Goal: Task Accomplishment & Management: Use online tool/utility

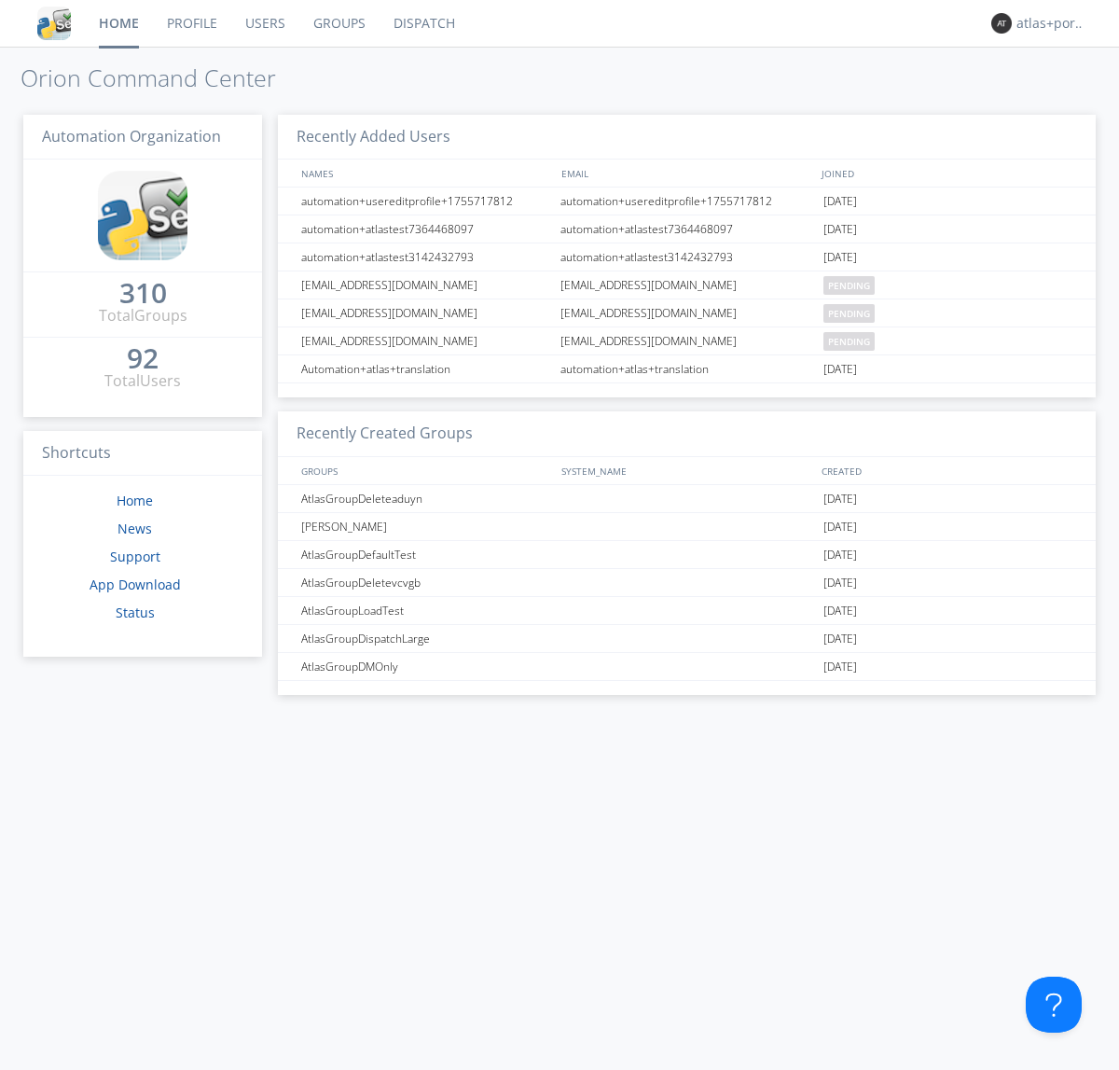
click at [422, 23] on link "Dispatch" at bounding box center [425, 23] width 90 height 47
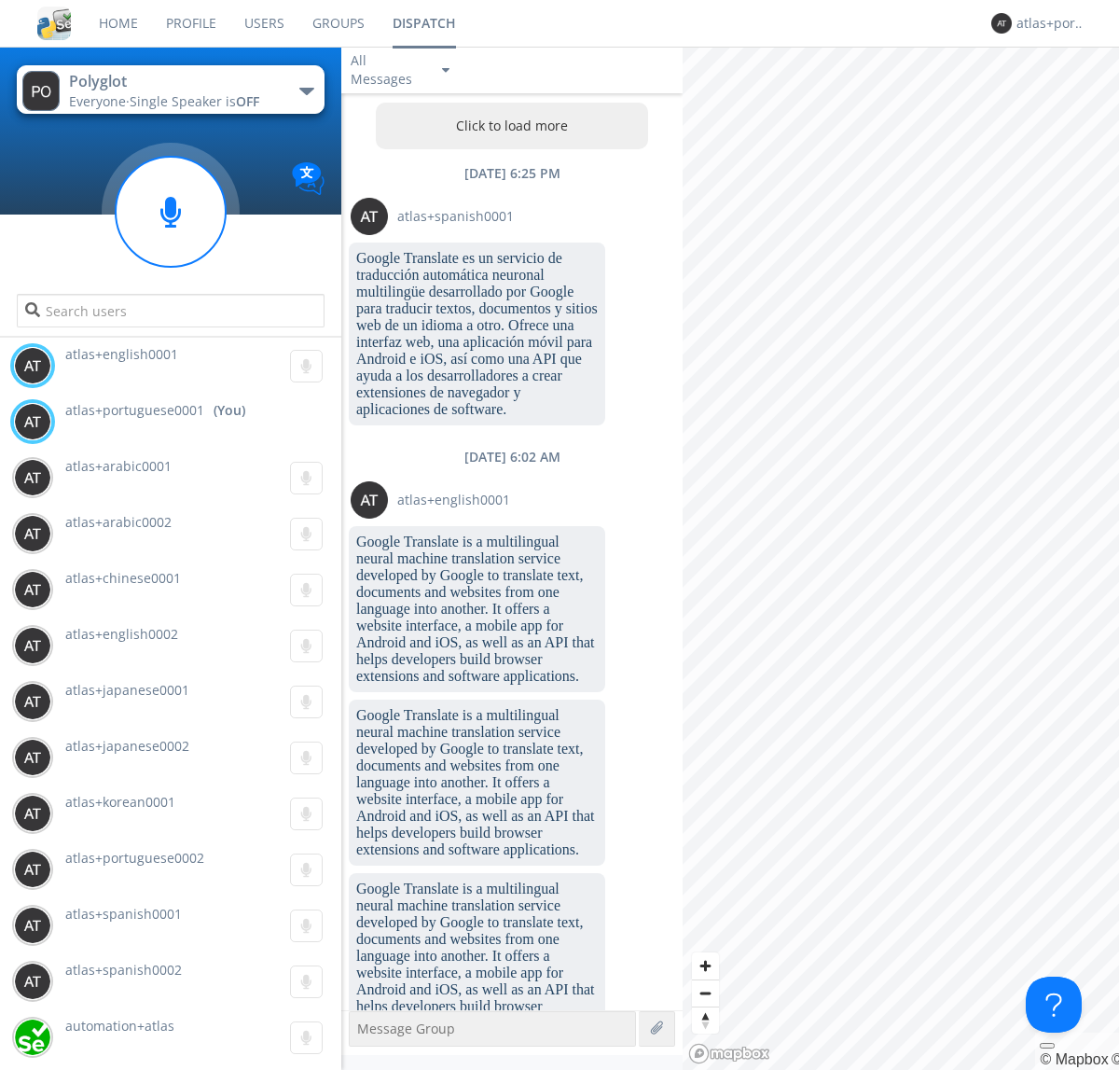
click at [507, 126] on button "Click to load more" at bounding box center [512, 126] width 273 height 47
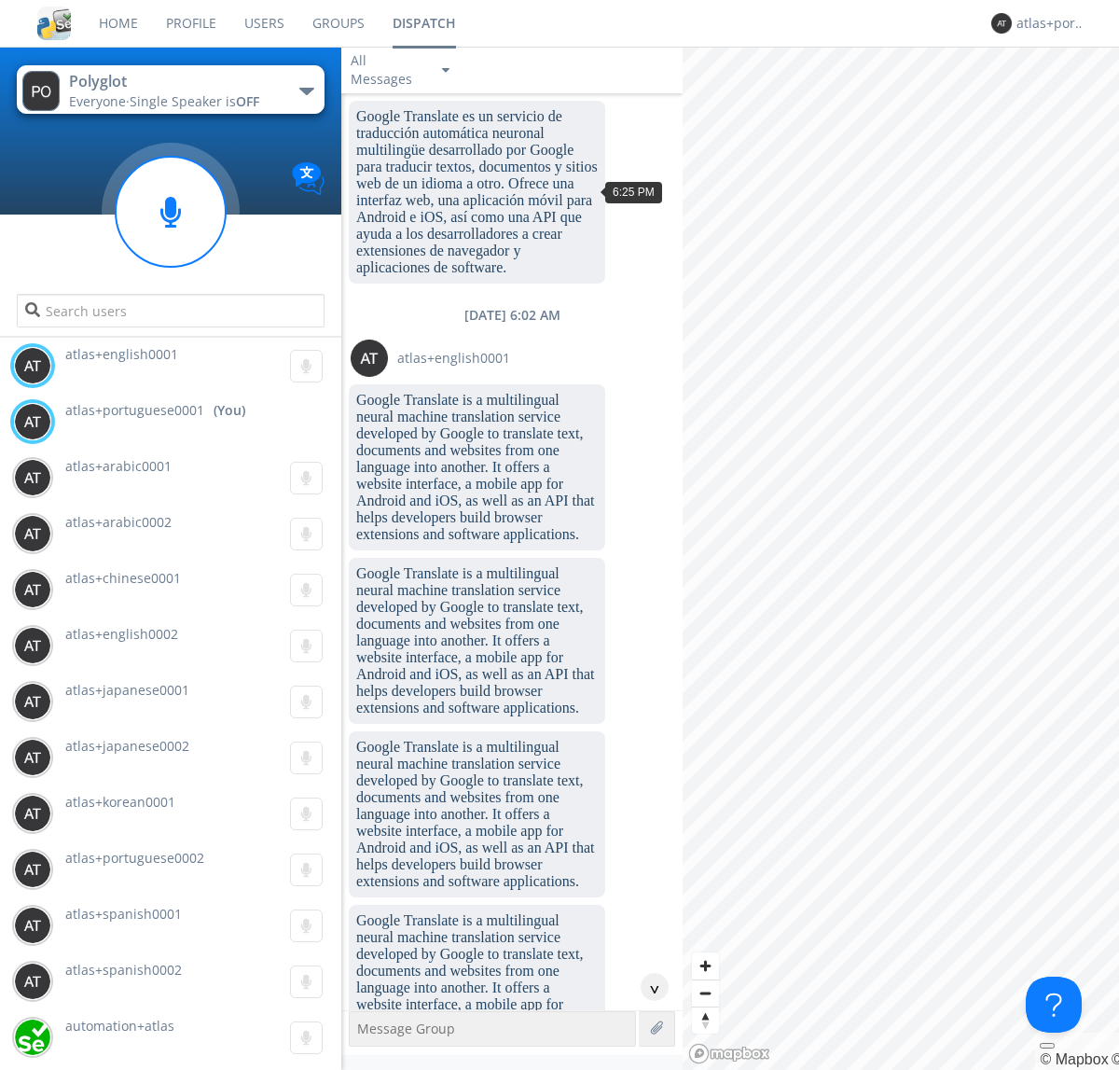
scroll to position [142, 0]
click at [647, 987] on div "^" at bounding box center [655, 987] width 28 height 28
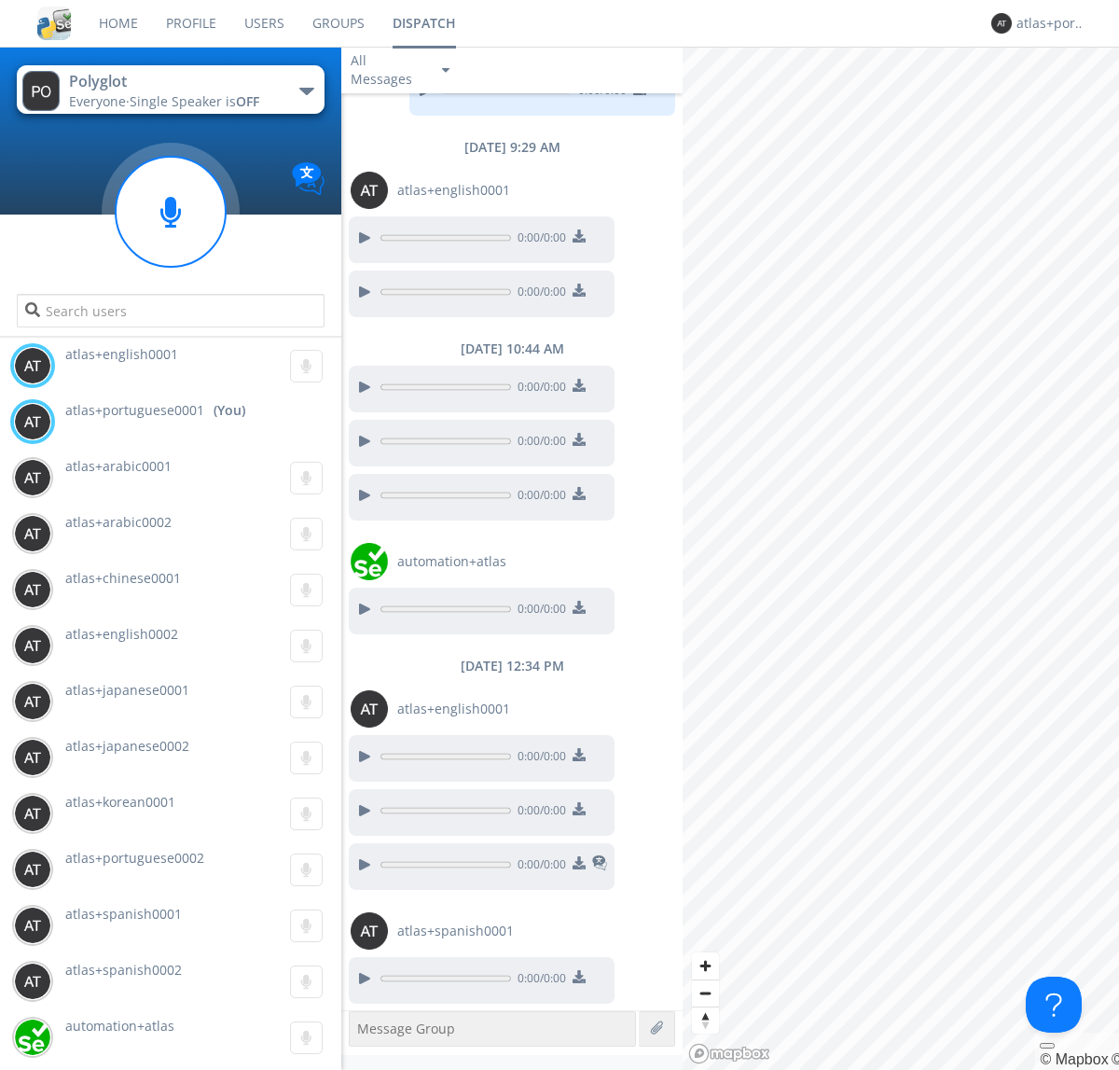
scroll to position [1931, 0]
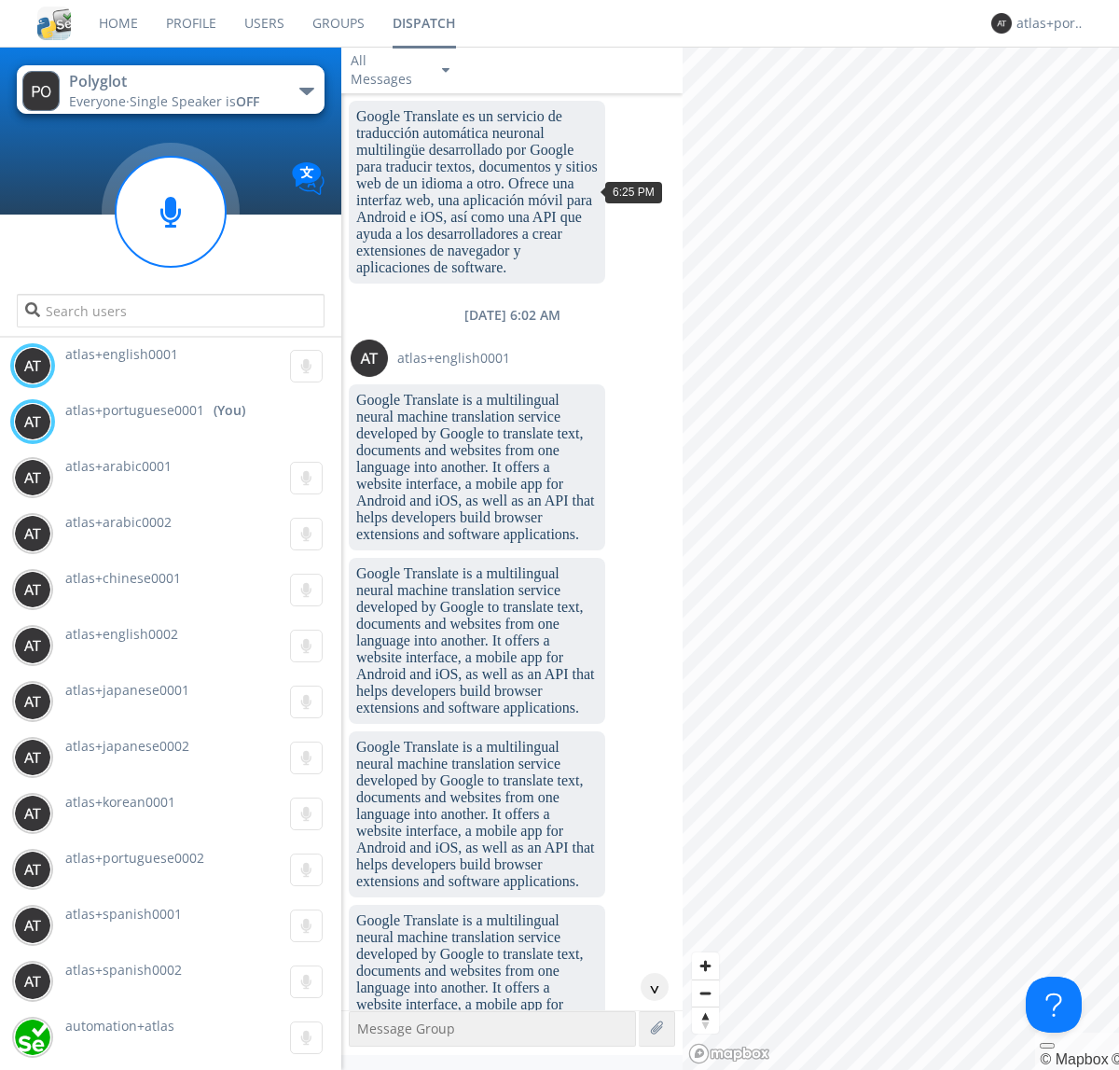
scroll to position [86, 0]
click at [647, 987] on div "^" at bounding box center [655, 987] width 28 height 28
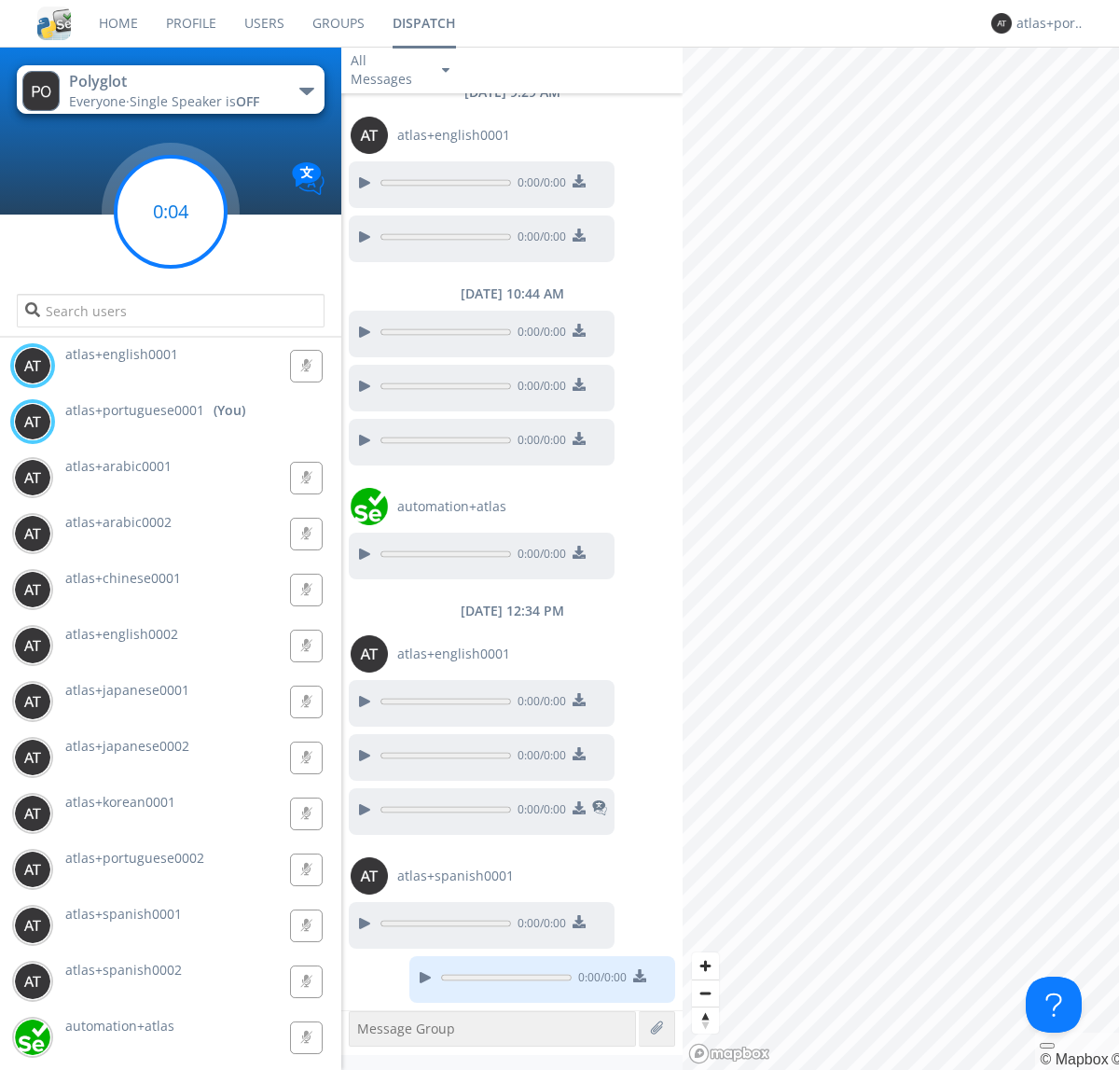
scroll to position [1929, 0]
click at [171, 212] on g at bounding box center [171, 212] width 110 height 110
